Goal: Find specific page/section: Find specific page/section

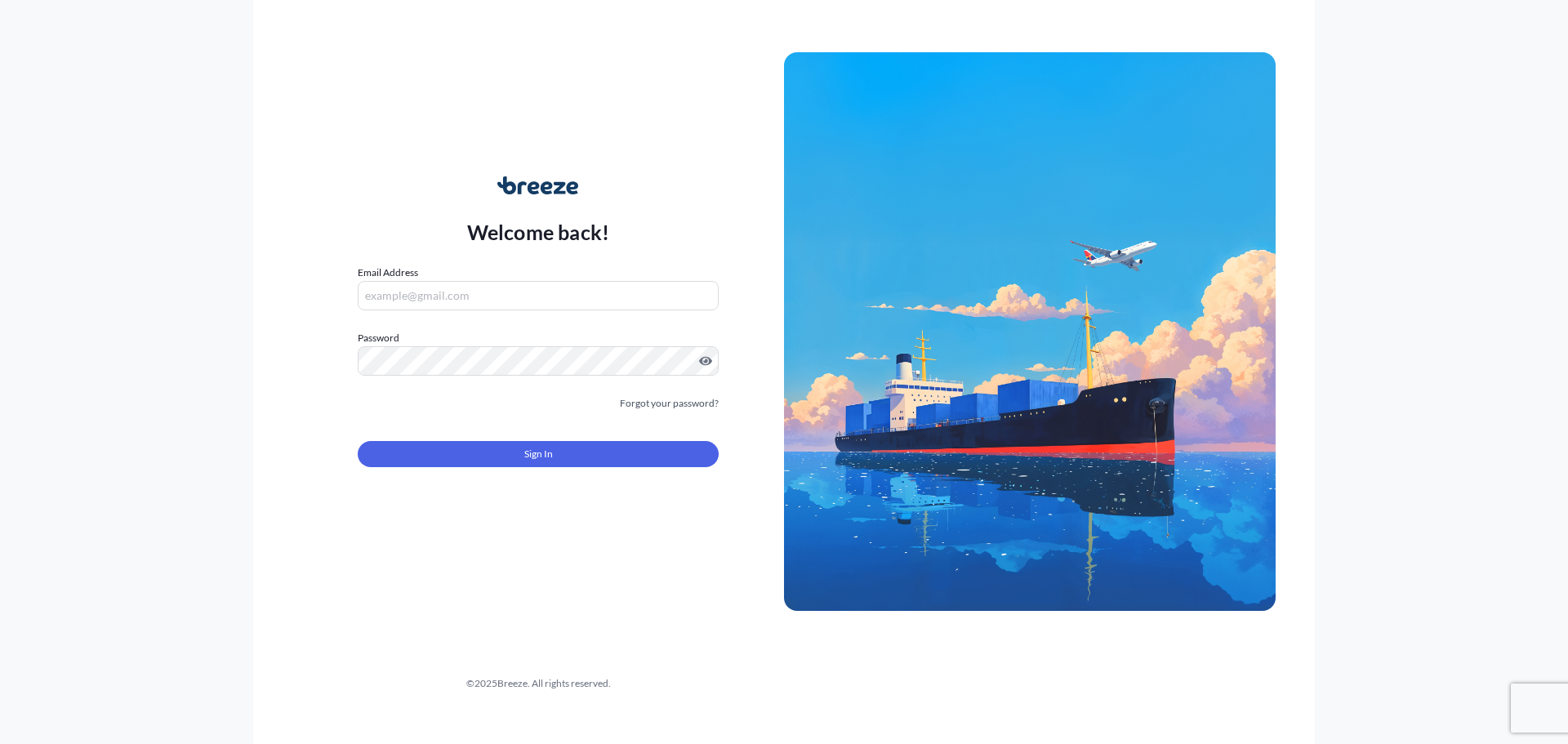
type input "[EMAIL_ADDRESS][DOMAIN_NAME]"
click at [473, 454] on button "Sign In" at bounding box center [538, 454] width 361 height 26
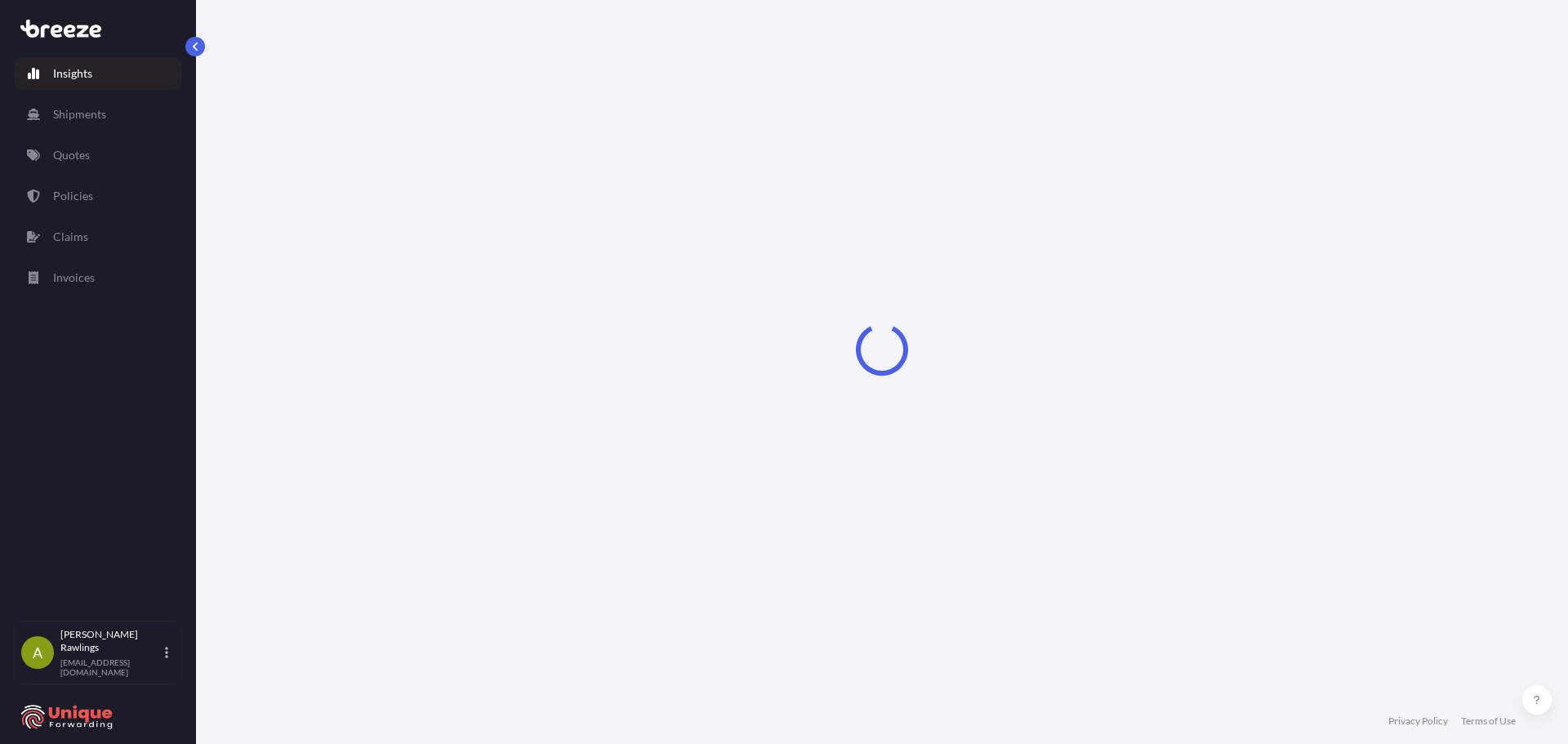
select select "2025"
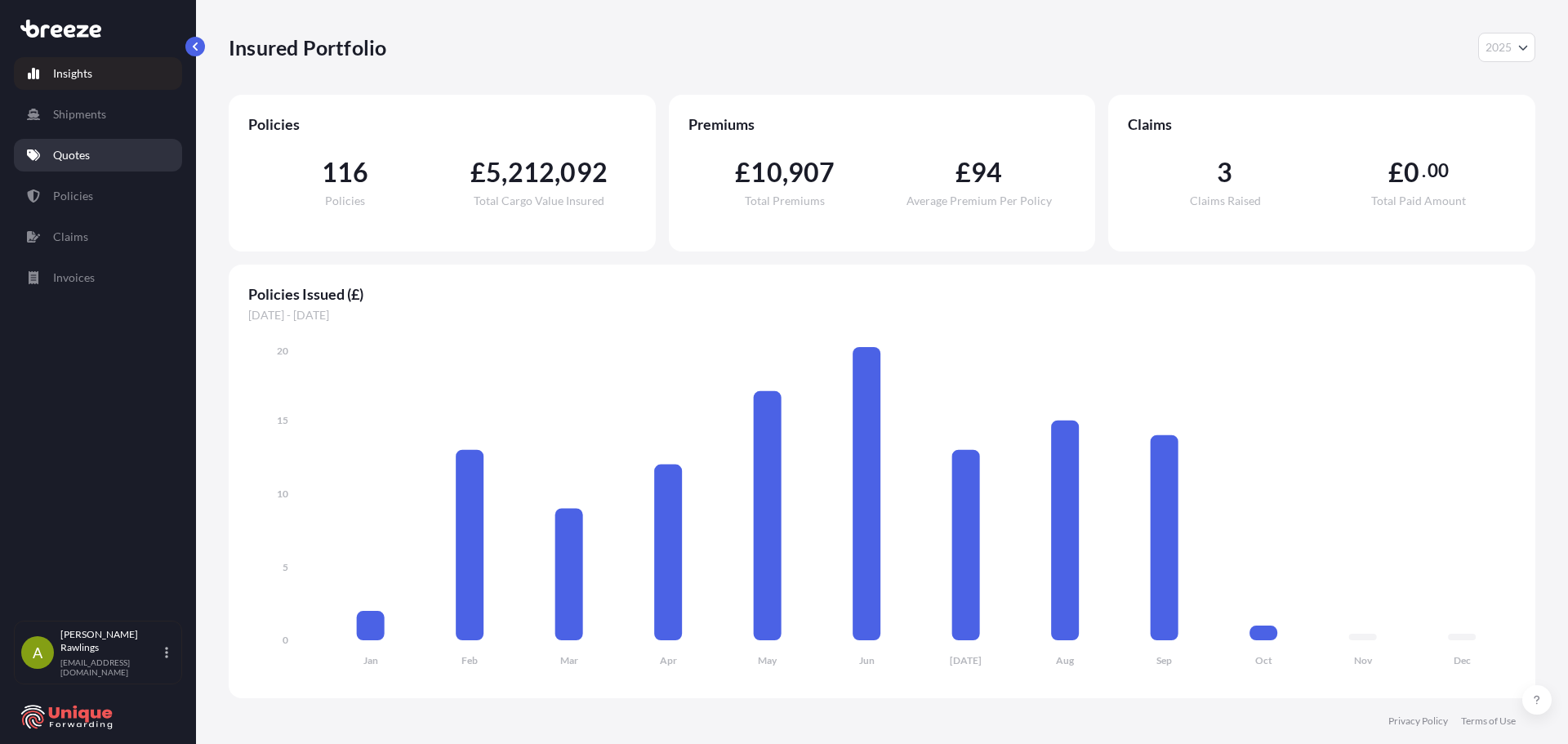
click at [68, 152] on p "Quotes" at bounding box center [71, 155] width 37 height 16
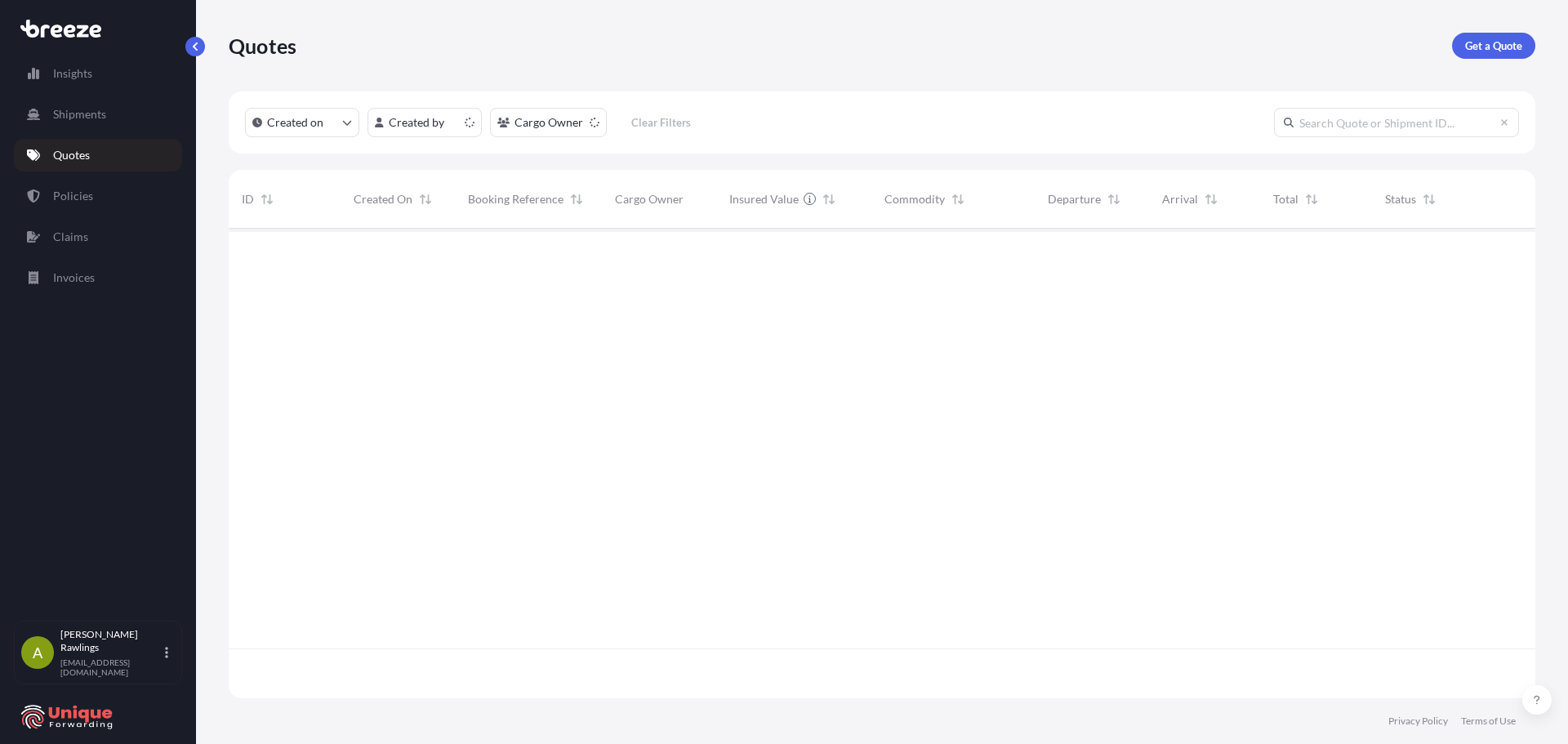
scroll to position [466, 1295]
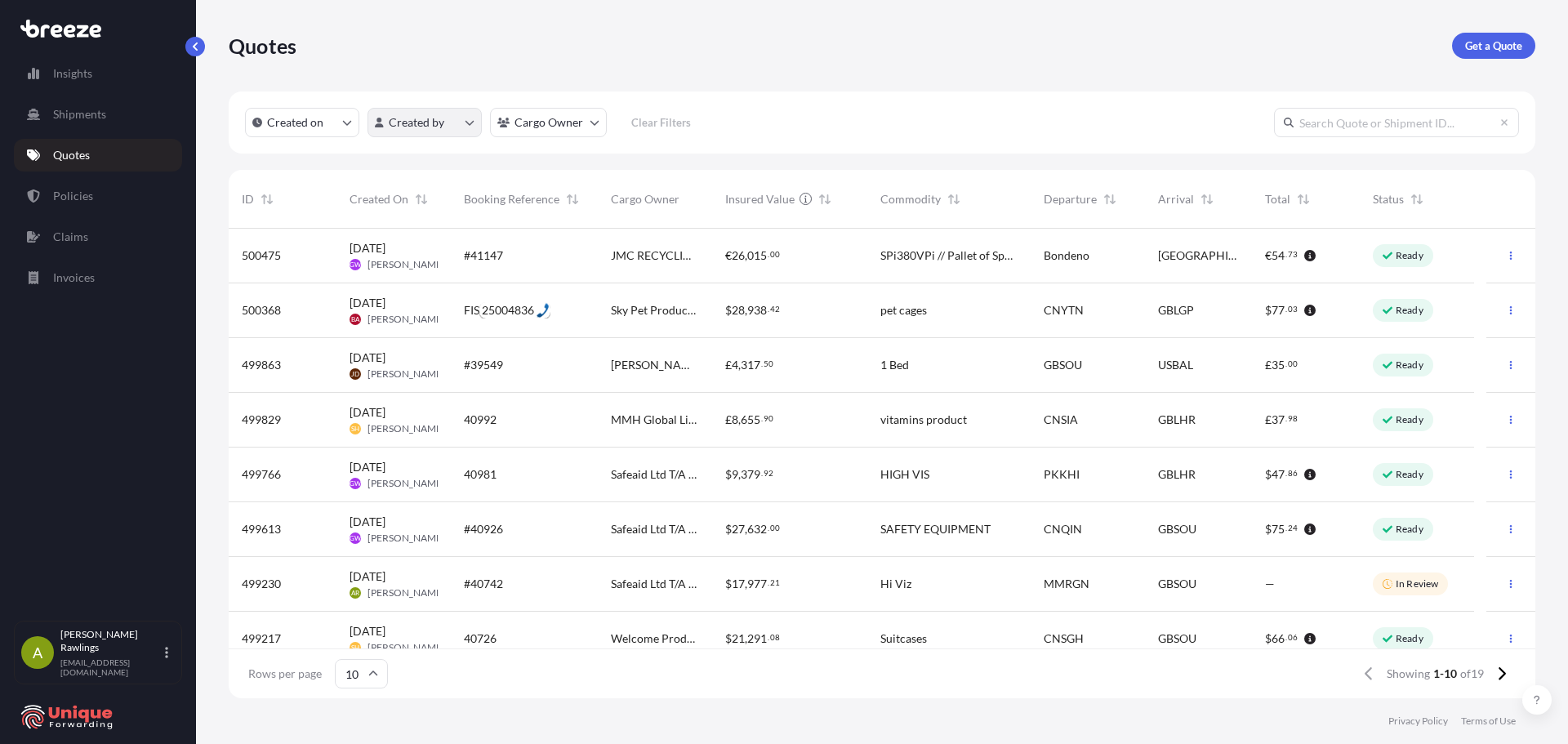
click at [421, 123] on html "Insights Shipments Quotes Policies Claims Invoices A [PERSON_NAME] [EMAIL_ADDRE…" at bounding box center [784, 372] width 1568 height 744
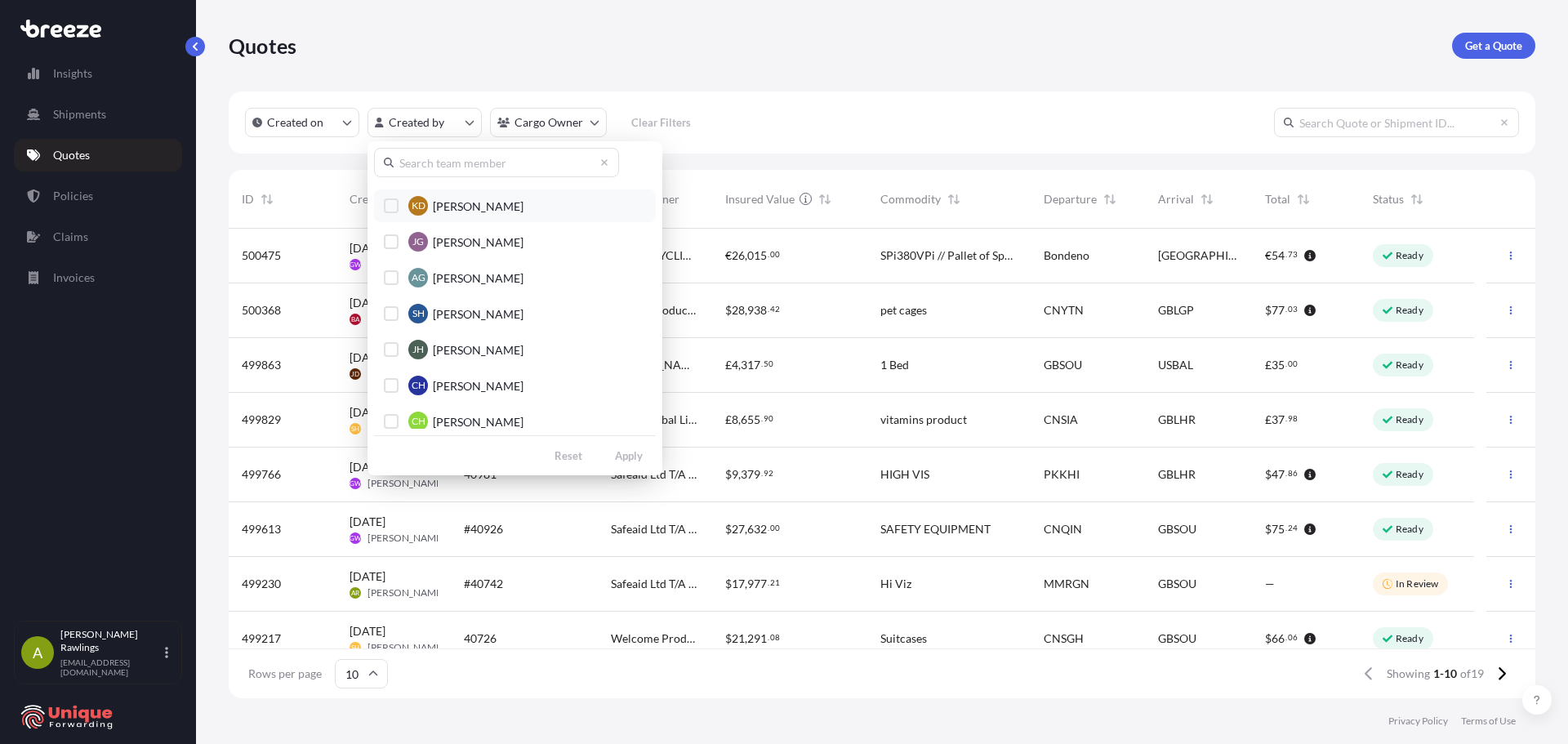
scroll to position [163, 0]
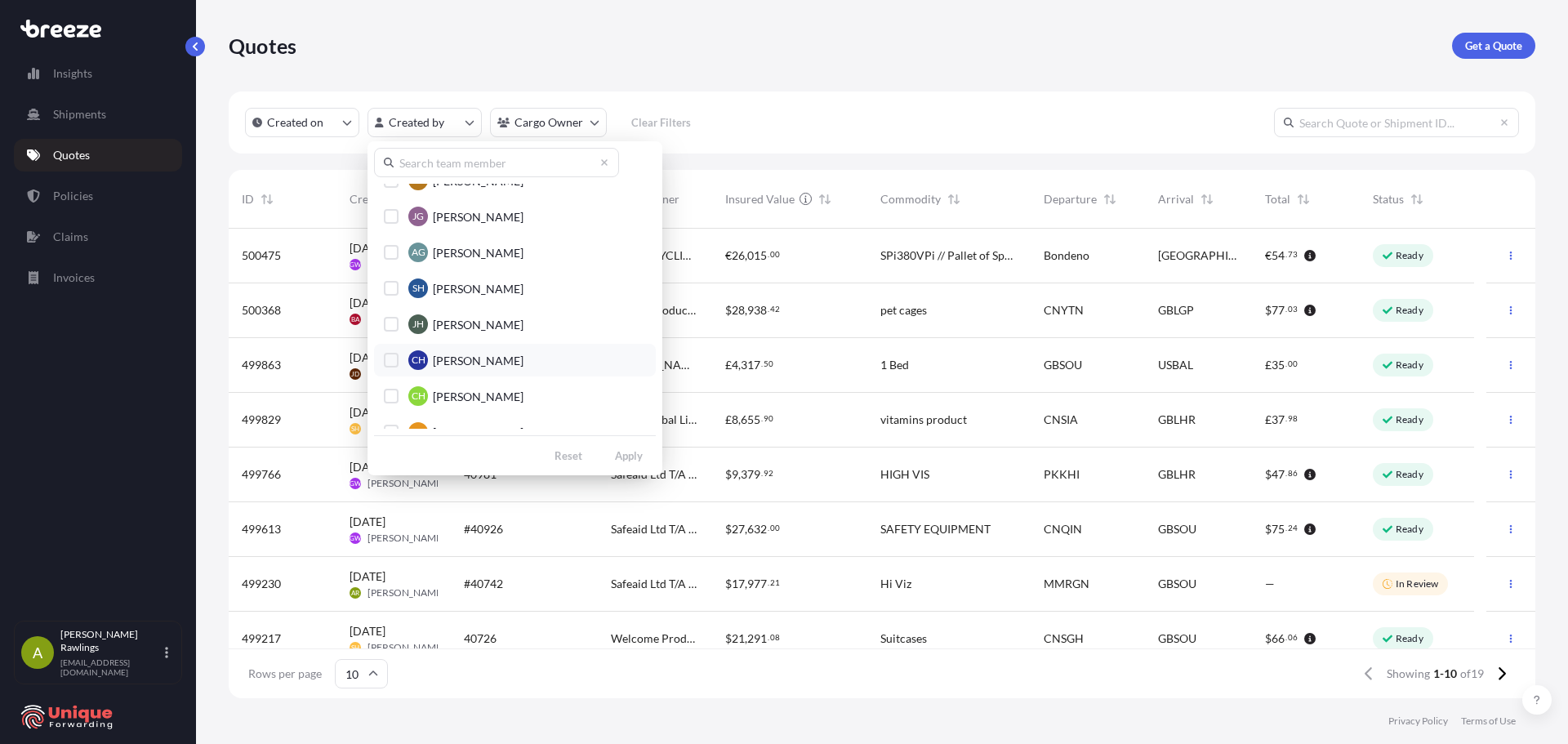
click at [478, 357] on span "[PERSON_NAME]" at bounding box center [478, 360] width 91 height 16
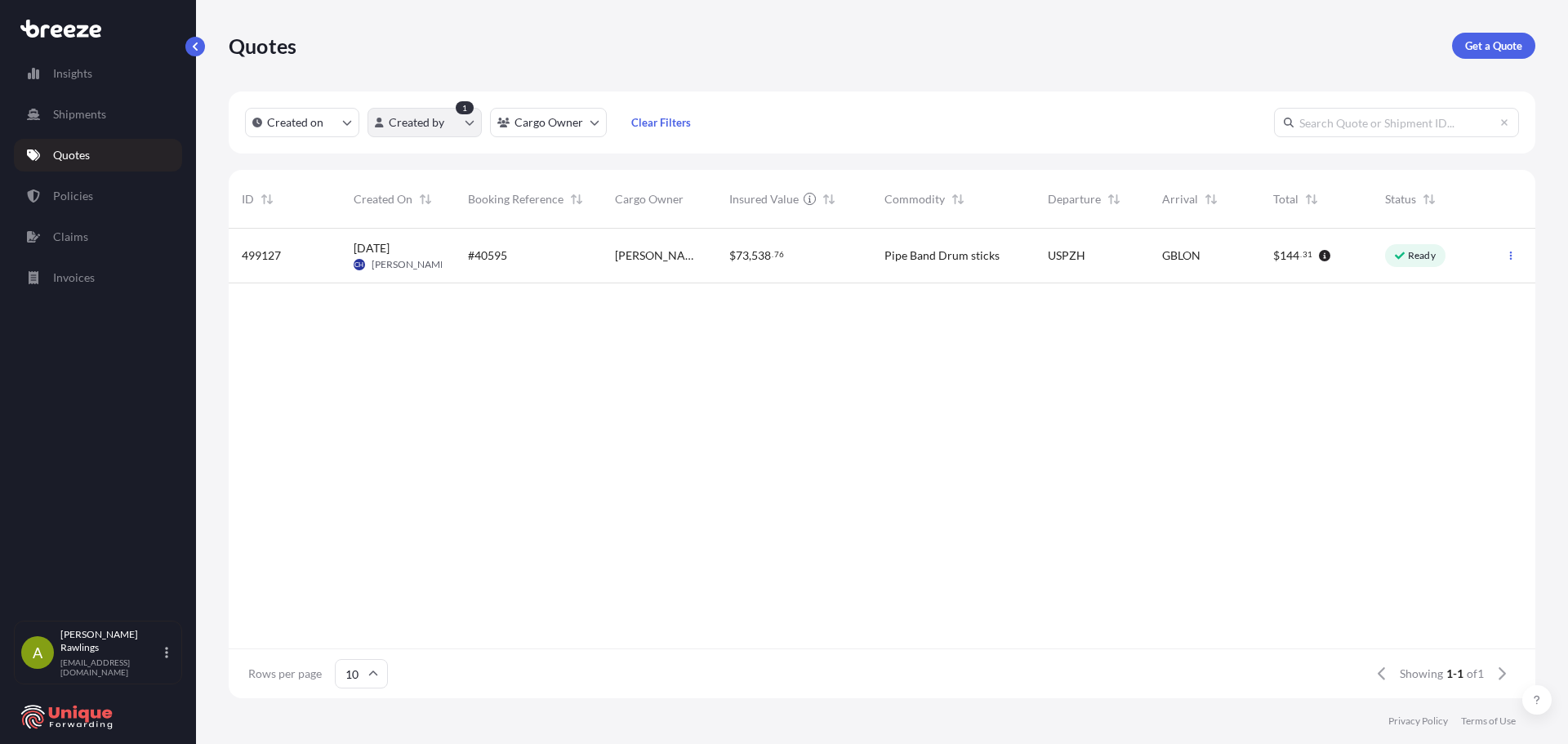
click at [436, 123] on html "Insights Shipments Quotes Policies Claims Invoices A [PERSON_NAME] [EMAIL_ADDRE…" at bounding box center [784, 372] width 1568 height 744
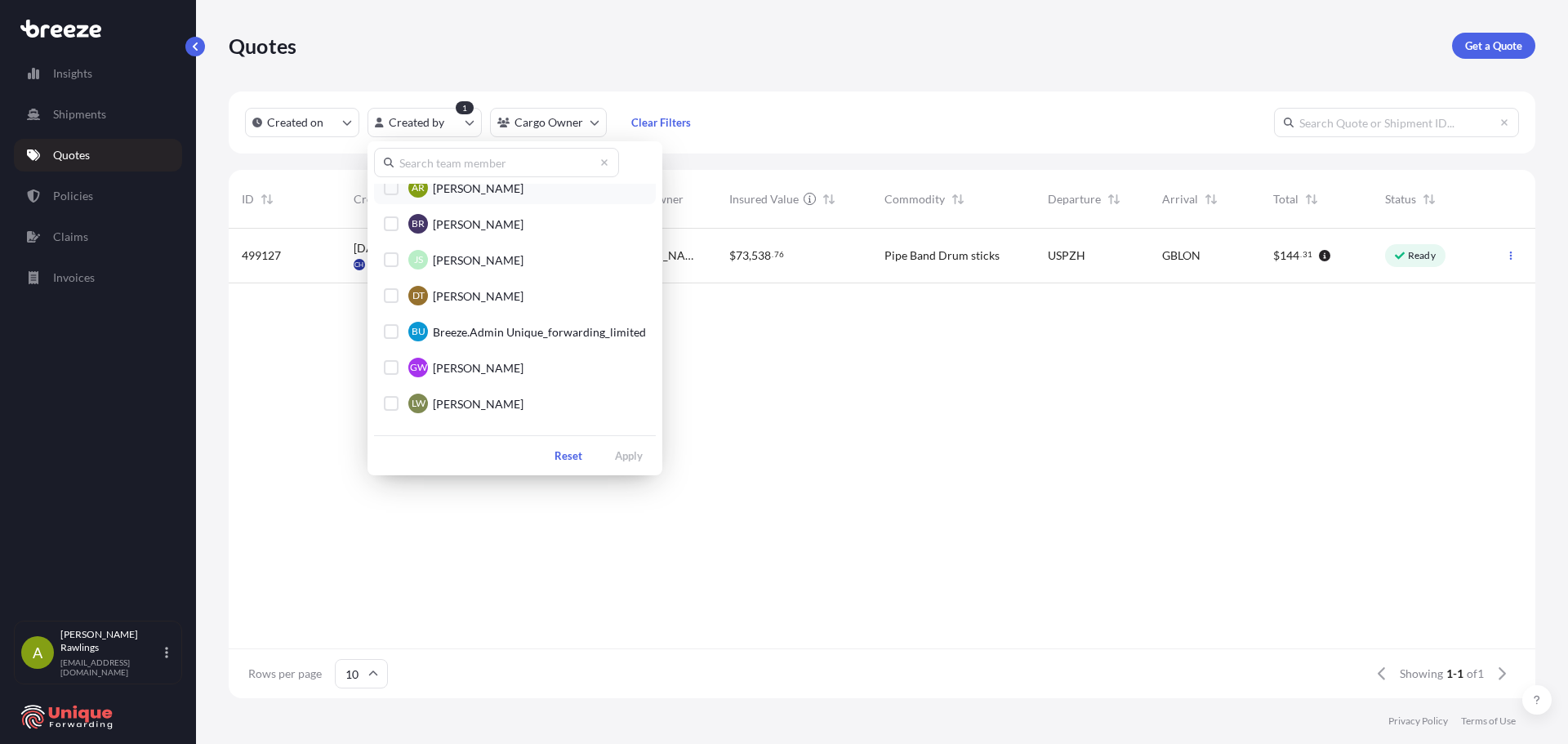
scroll to position [811, 0]
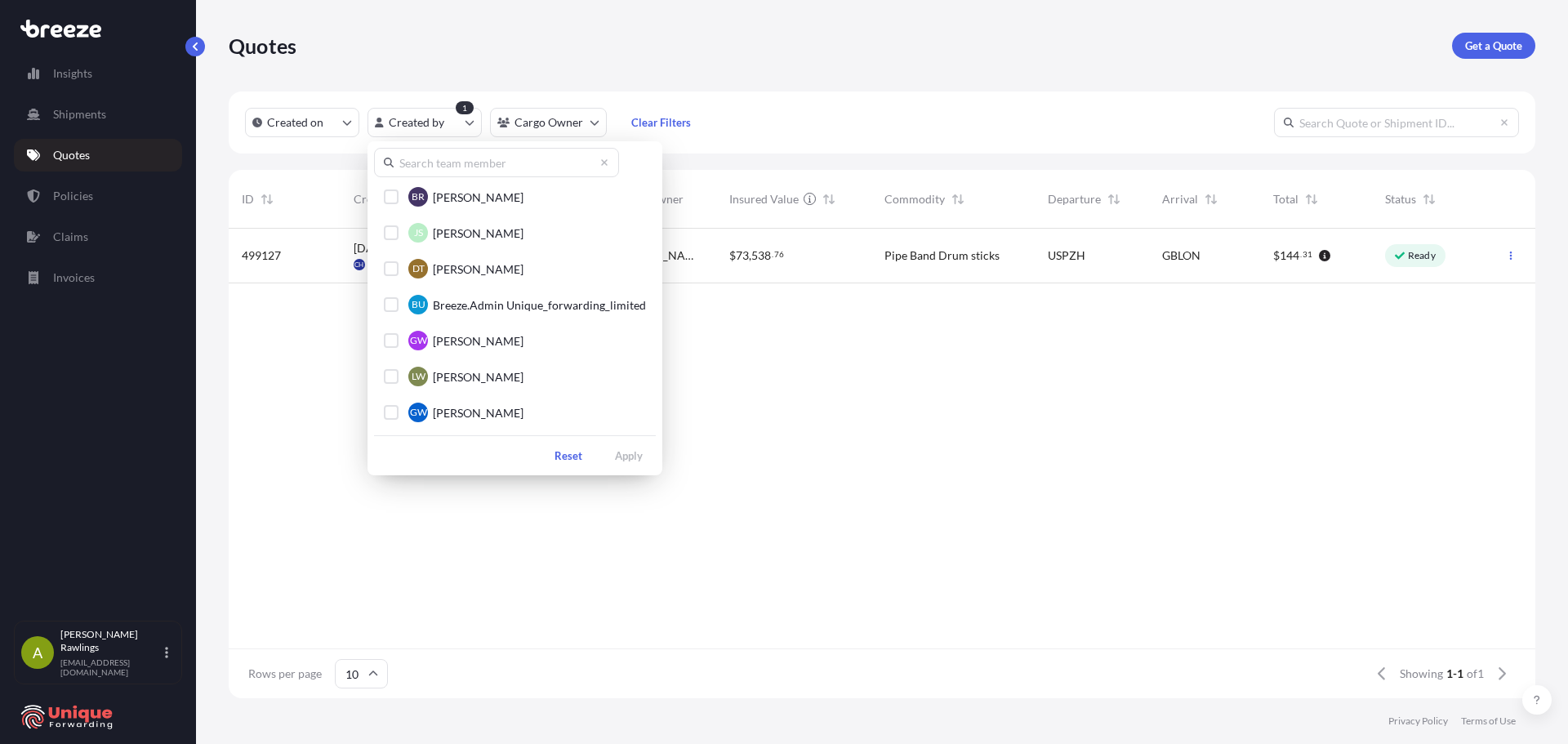
click at [810, 469] on html "Insights Shipments Quotes Policies Claims Invoices A [PERSON_NAME] [EMAIL_ADDRE…" at bounding box center [784, 372] width 1568 height 744
